Goal: Use online tool/utility: Utilize a website feature to perform a specific function

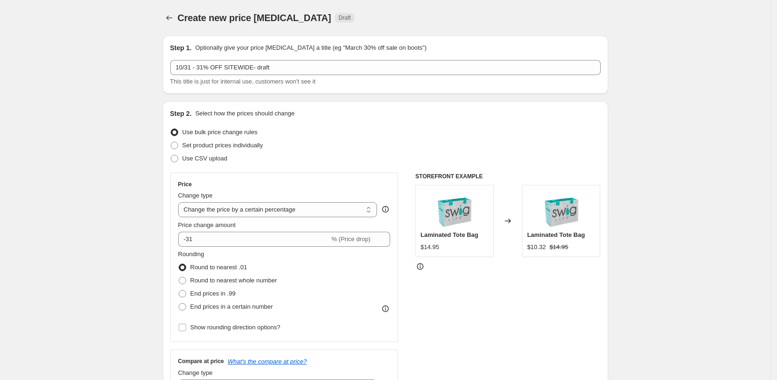
select select "percentage"
select select "product_status"
select select "inventory_quantity"
select select ">"
select select "product_type"
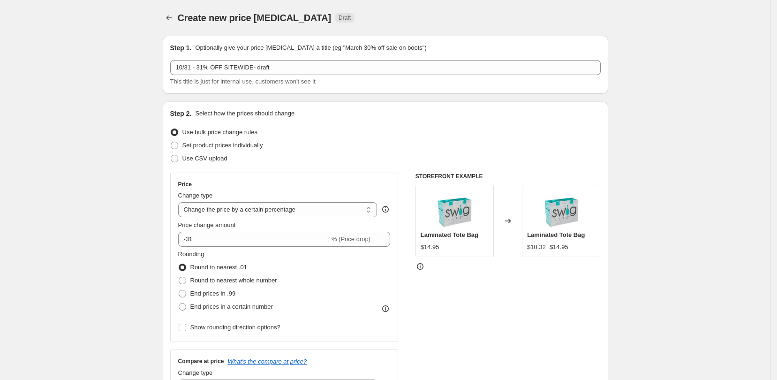
select select "not_equal"
select select "product_type"
select select "not_equal"
select select "collection"
select select "not_equal"
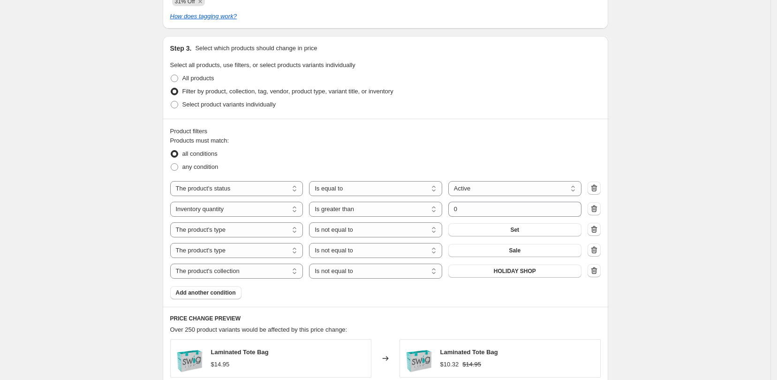
scroll to position [314, 0]
